Goal: Task Accomplishment & Management: Use online tool/utility

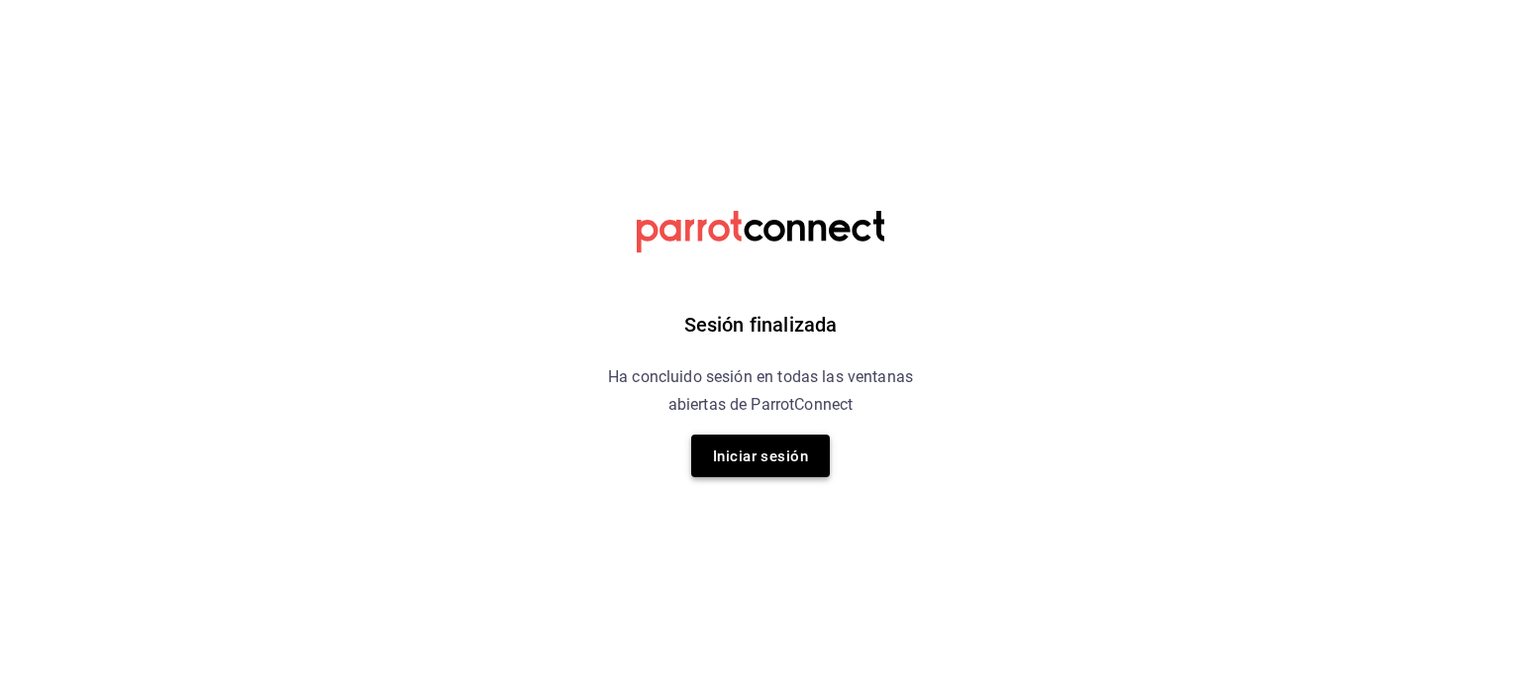
click at [765, 465] on font "Iniciar sesión" at bounding box center [760, 456] width 95 height 27
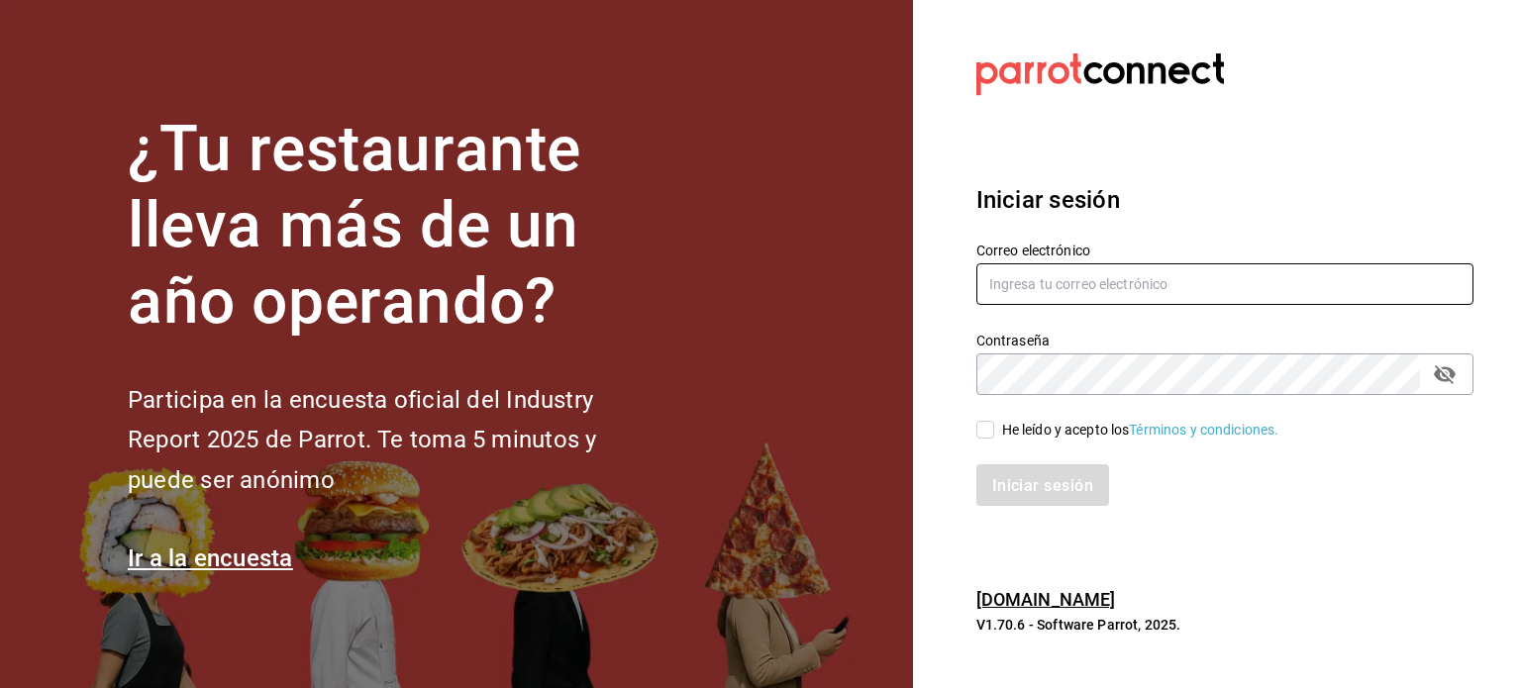
click at [1076, 297] on input "text" at bounding box center [1225, 284] width 497 height 42
type input "auditor@outlook.com"
click at [977, 427] on input "He leído y acepto los Términos y condiciones." at bounding box center [986, 430] width 18 height 18
checkbox input "true"
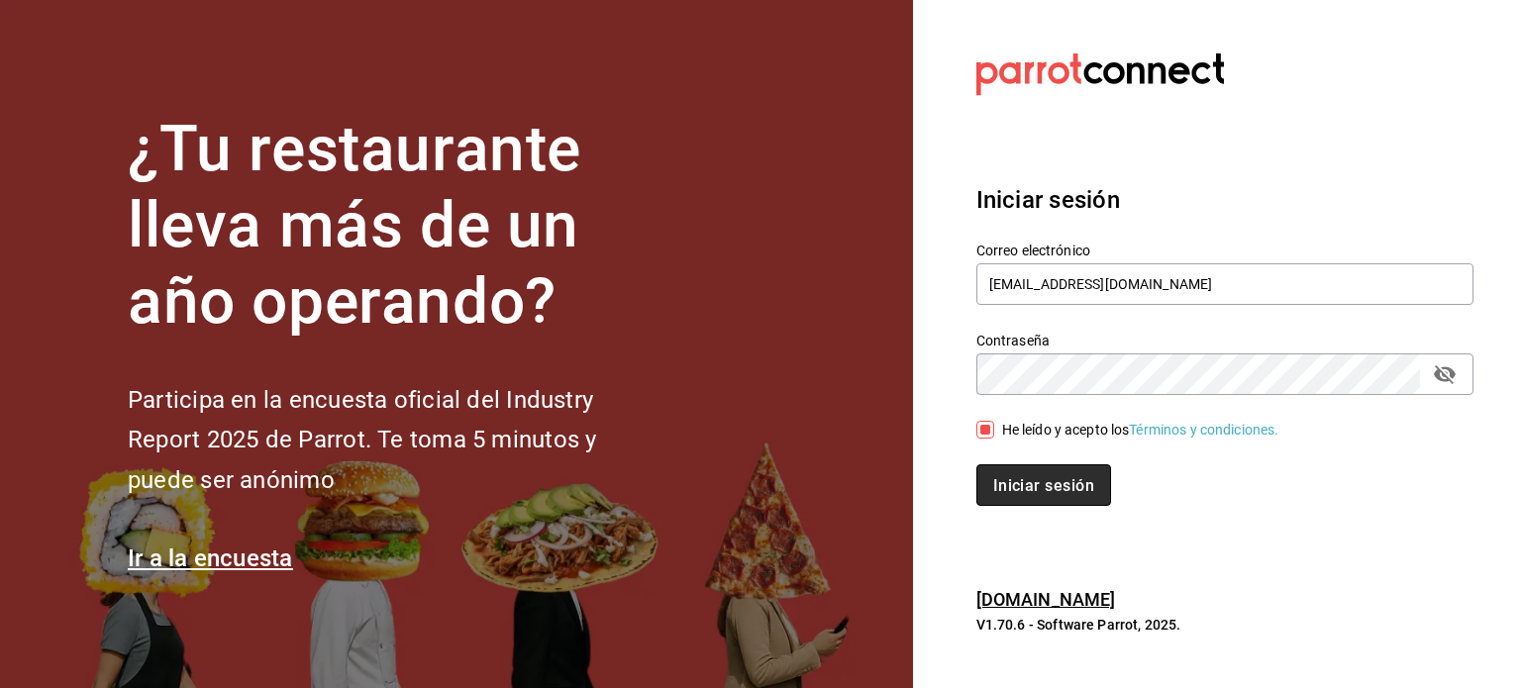
click at [1027, 470] on button "Iniciar sesión" at bounding box center [1044, 486] width 135 height 42
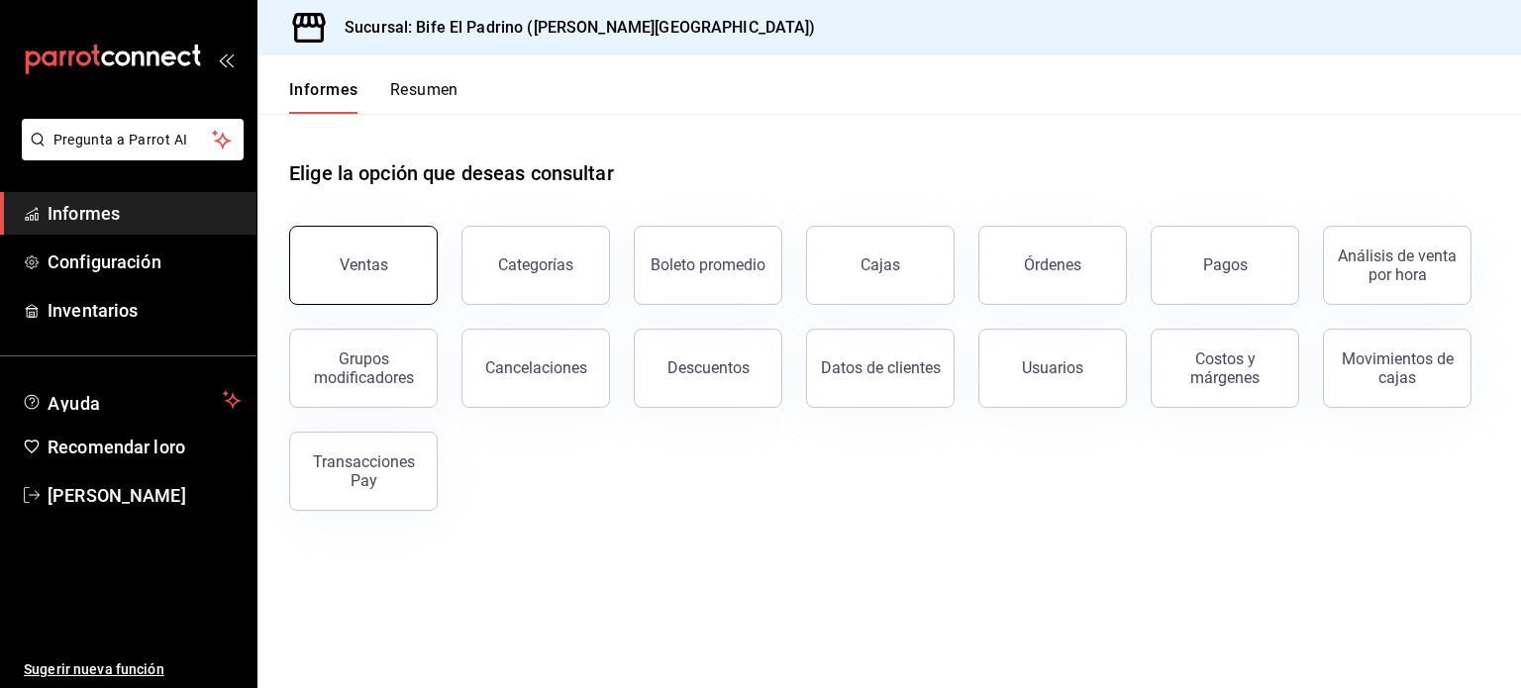
click at [339, 250] on button "Ventas" at bounding box center [363, 265] width 149 height 79
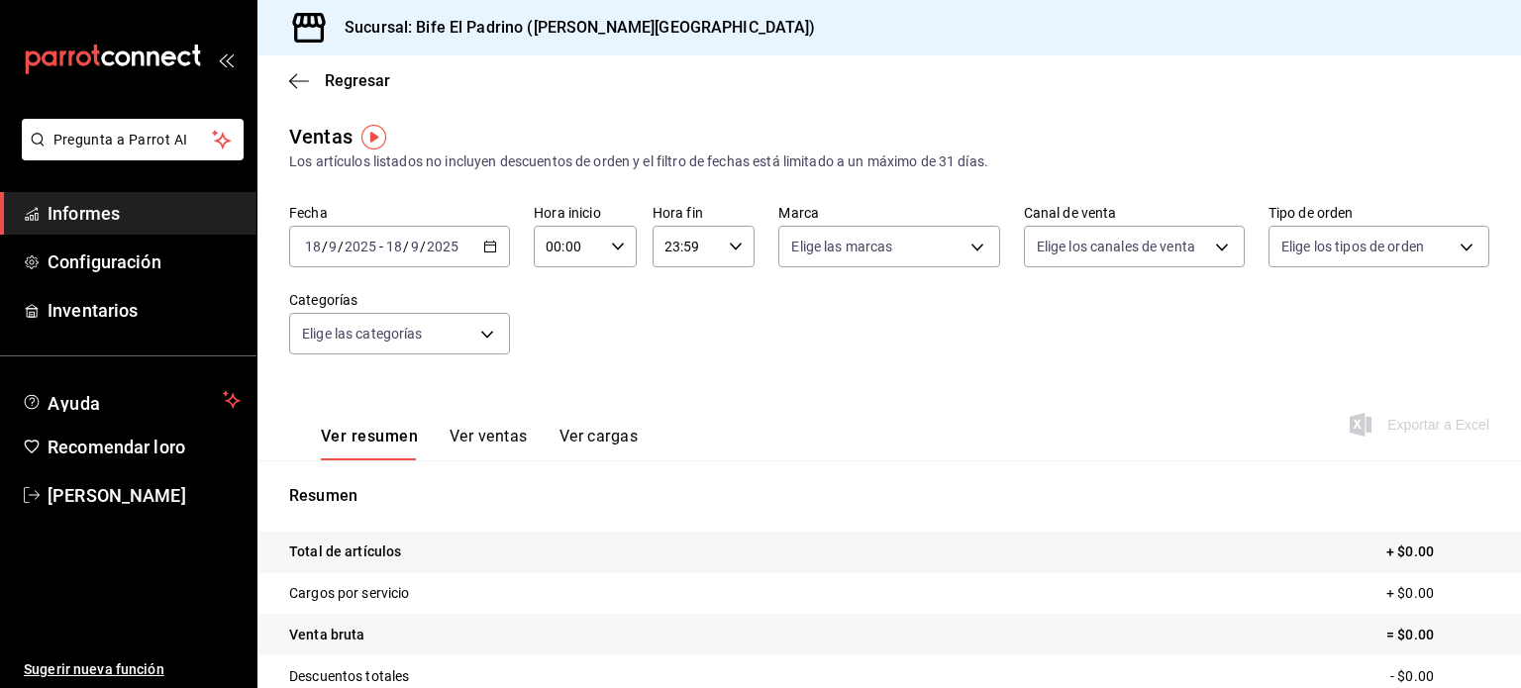
click at [493, 254] on div "[DATE] [DATE] - [DATE] [DATE]" at bounding box center [399, 247] width 221 height 42
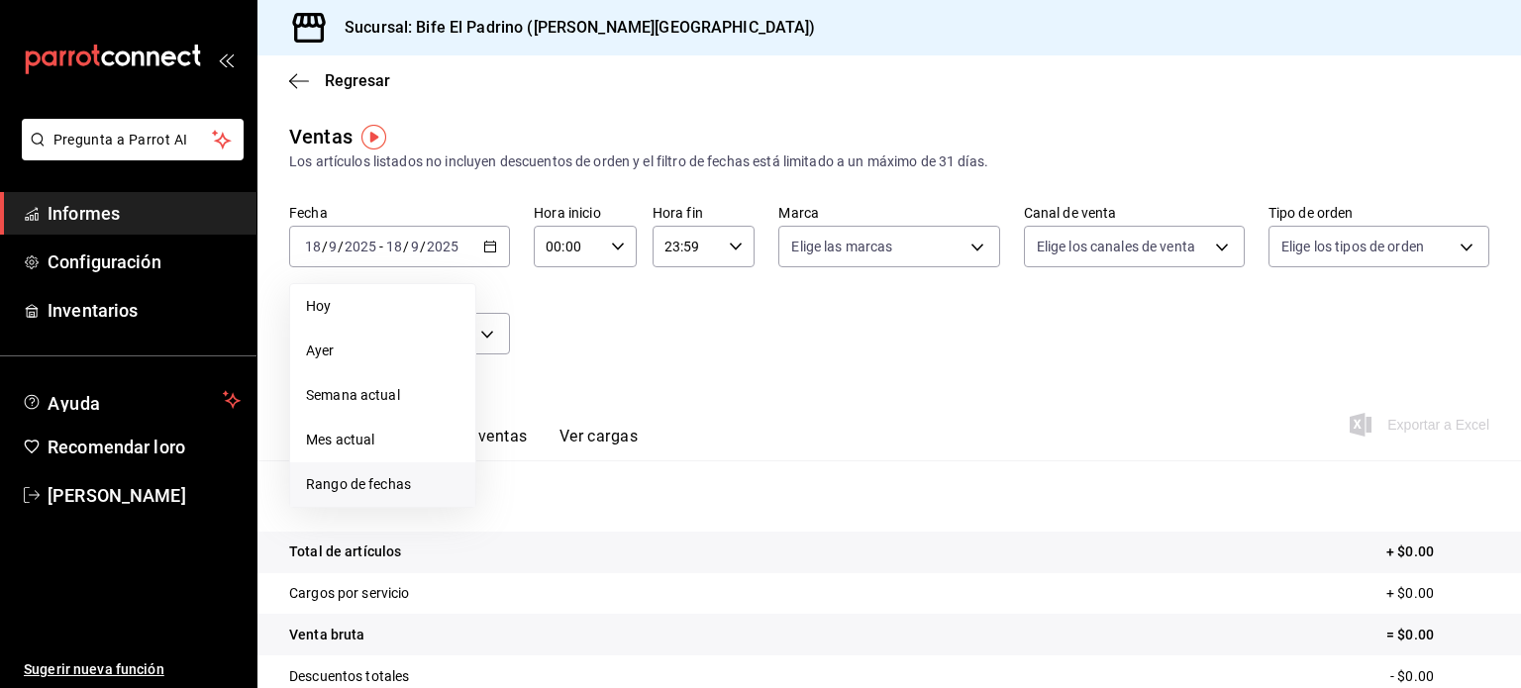
click at [376, 486] on font "Rango de fechas" at bounding box center [358, 484] width 105 height 16
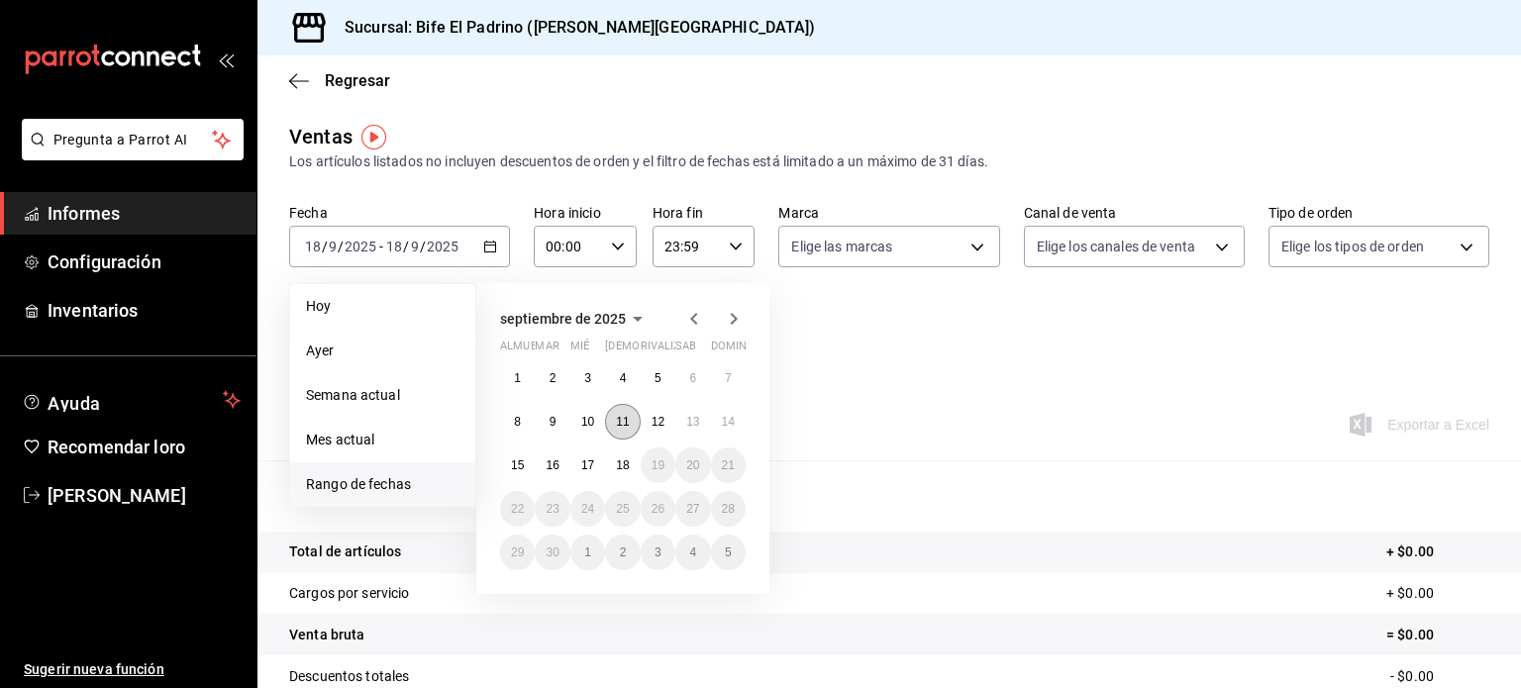
click at [613, 427] on button "11" at bounding box center [622, 422] width 35 height 36
click at [620, 459] on font "18" at bounding box center [622, 466] width 13 height 14
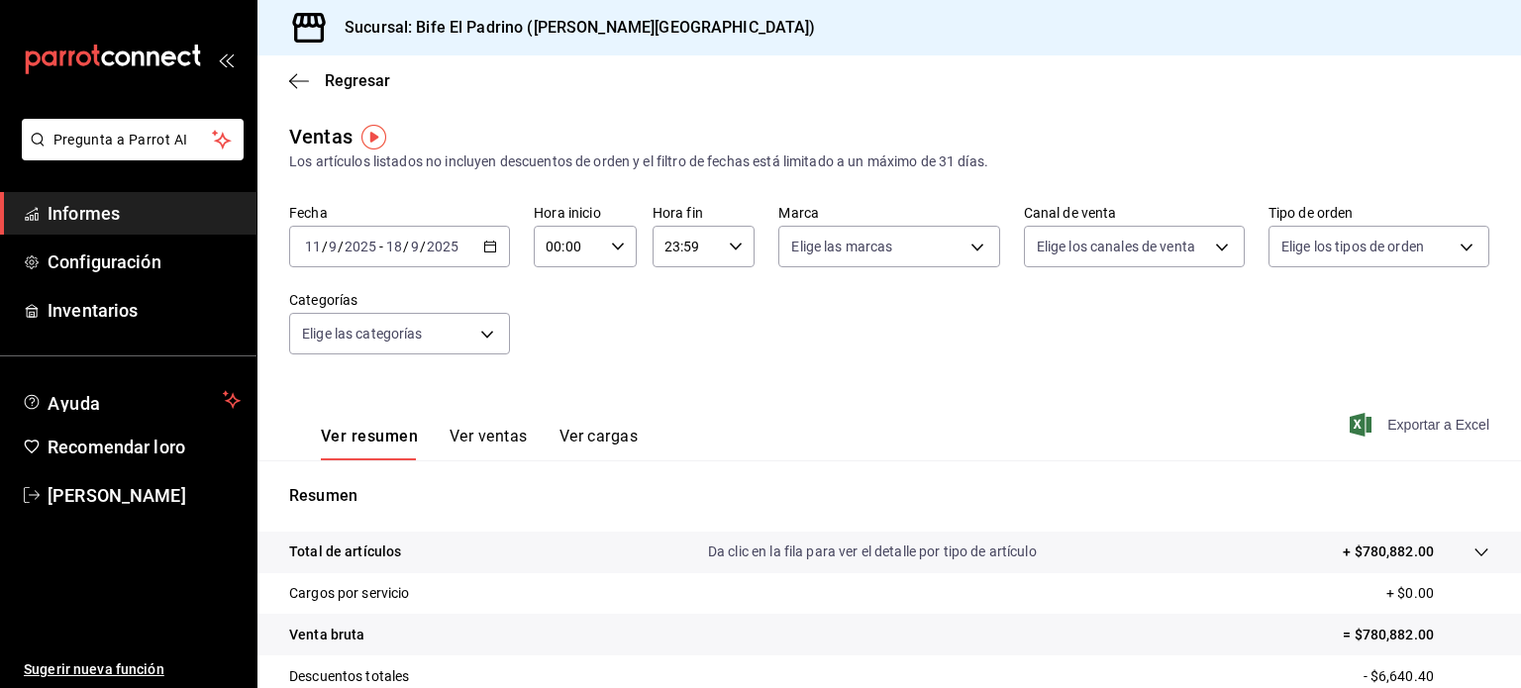
click at [1390, 420] on font "Exportar a Excel" at bounding box center [1439, 425] width 102 height 16
click at [292, 82] on icon "button" at bounding box center [299, 81] width 20 height 18
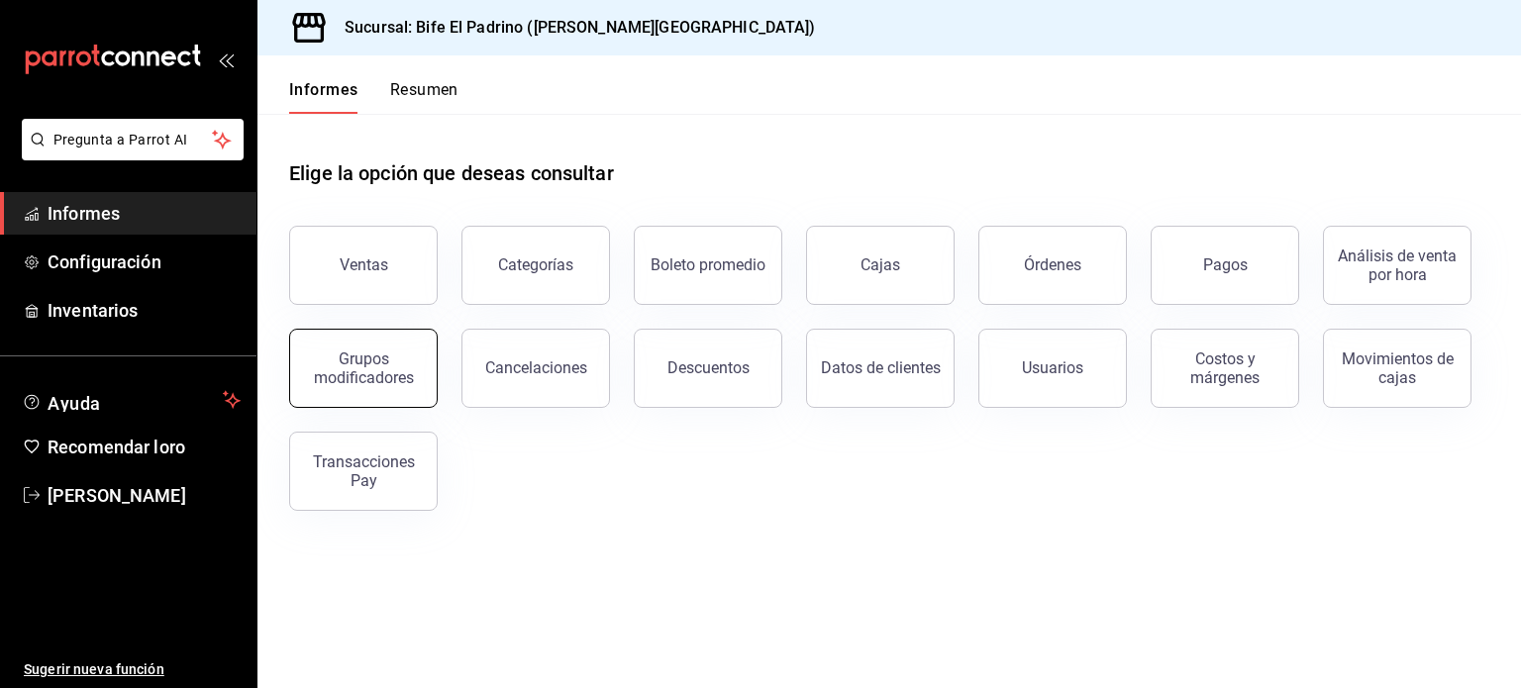
click at [414, 366] on div "Grupos modificadores" at bounding box center [363, 369] width 123 height 38
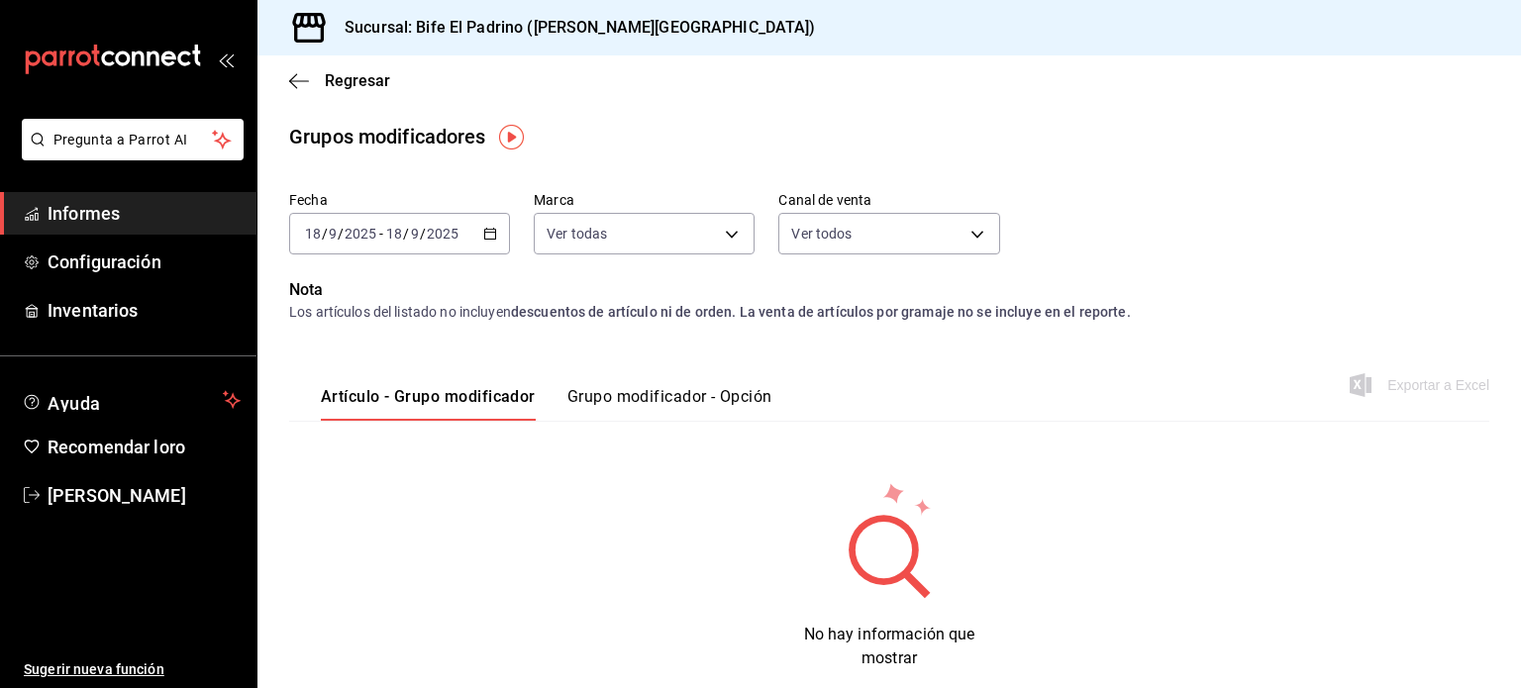
click at [487, 233] on icon "button" at bounding box center [490, 234] width 14 height 14
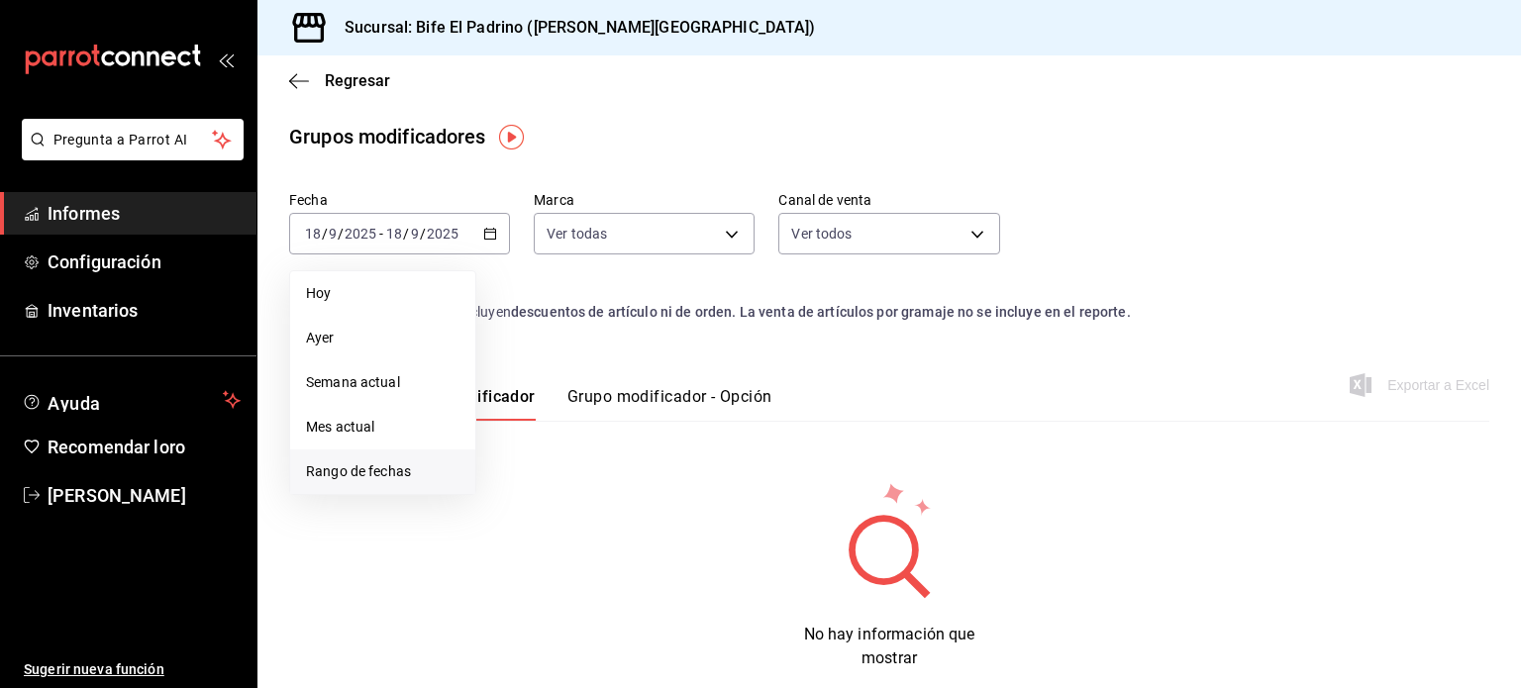
click at [430, 470] on span "Rango de fechas" at bounding box center [383, 472] width 154 height 21
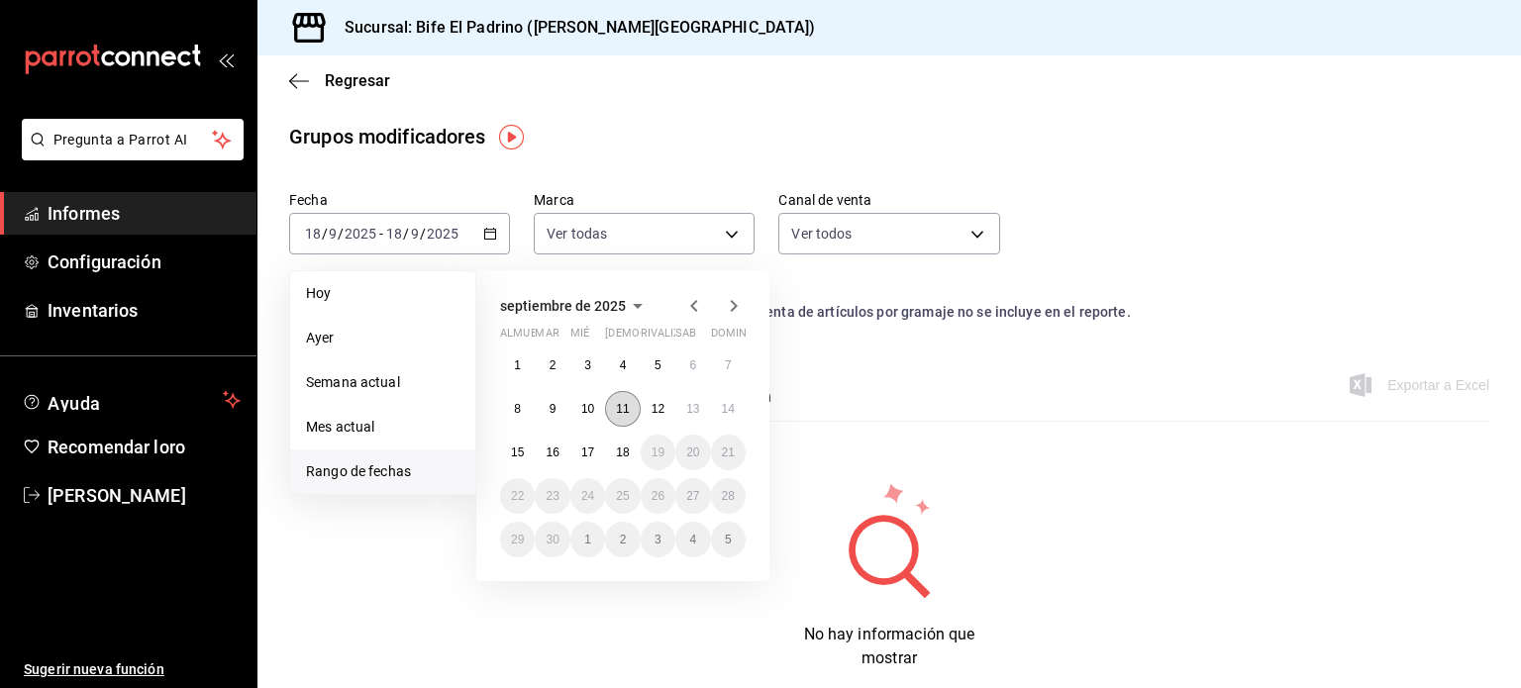
click at [624, 411] on font "11" at bounding box center [622, 409] width 13 height 14
click at [626, 440] on button "18" at bounding box center [622, 453] width 35 height 36
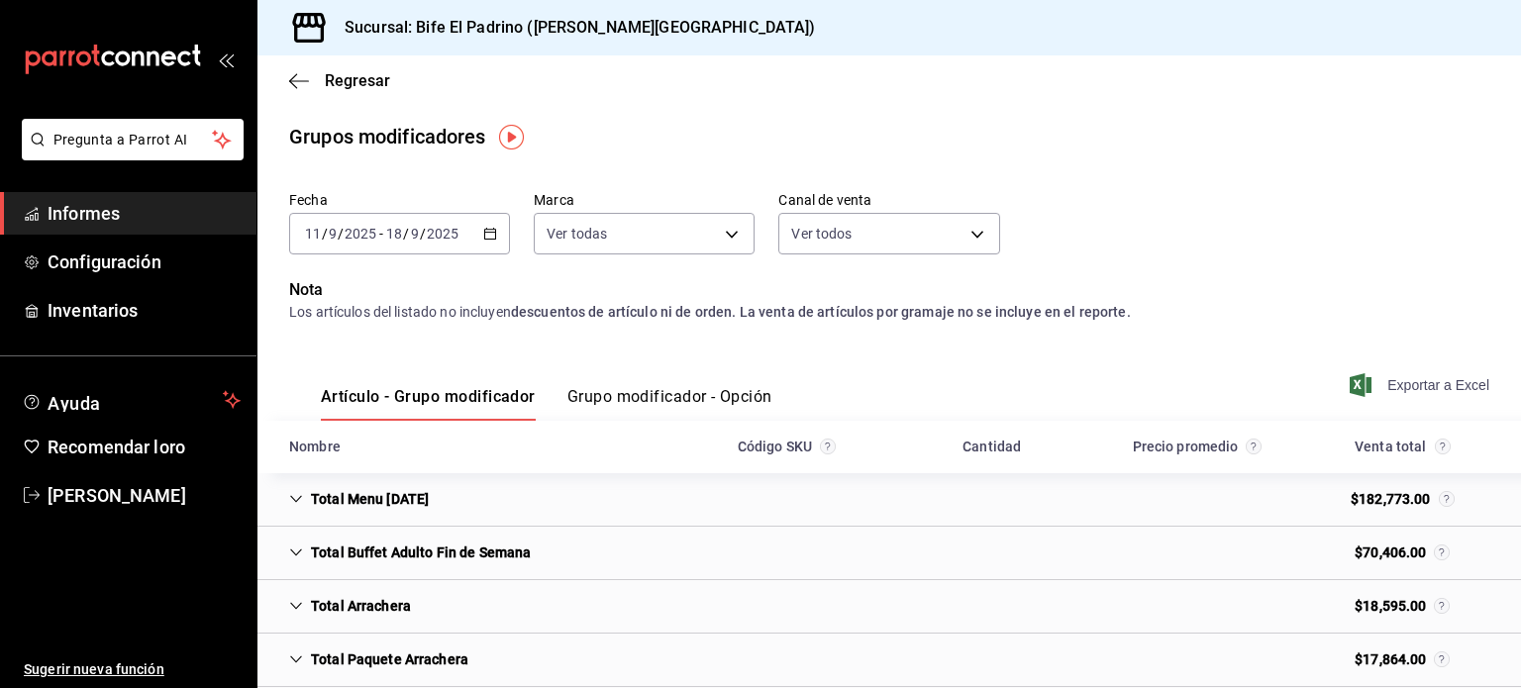
click at [1409, 378] on font "Exportar a Excel" at bounding box center [1439, 385] width 102 height 16
